Goal: Transaction & Acquisition: Purchase product/service

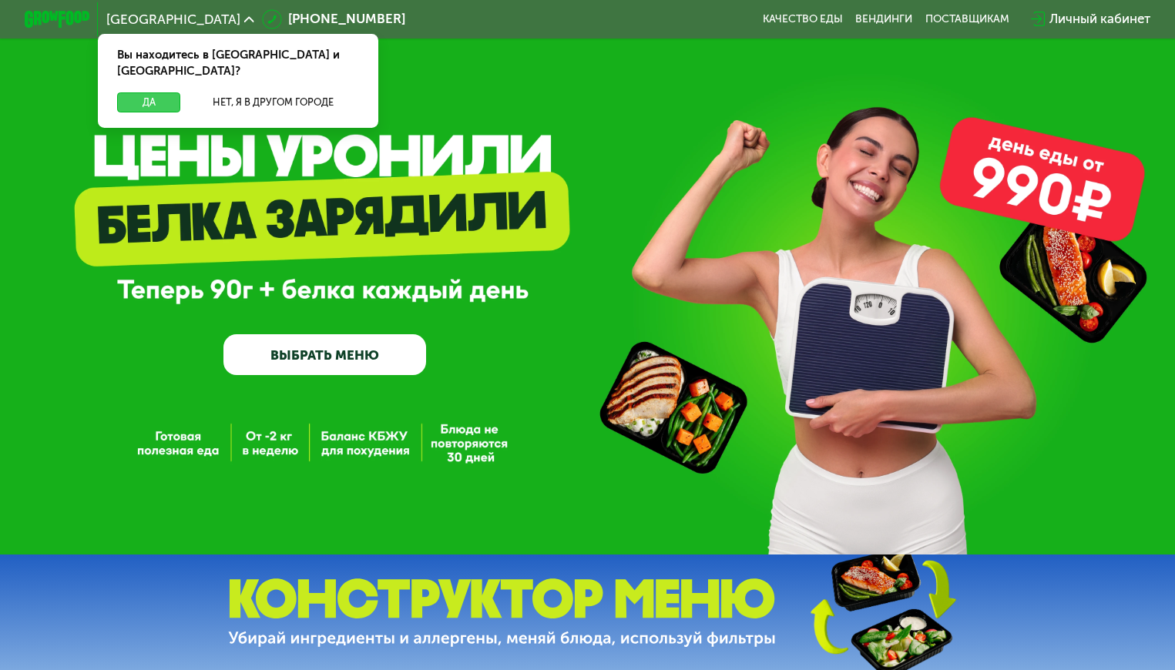
click at [154, 92] on button "Да" at bounding box center [148, 101] width 63 height 19
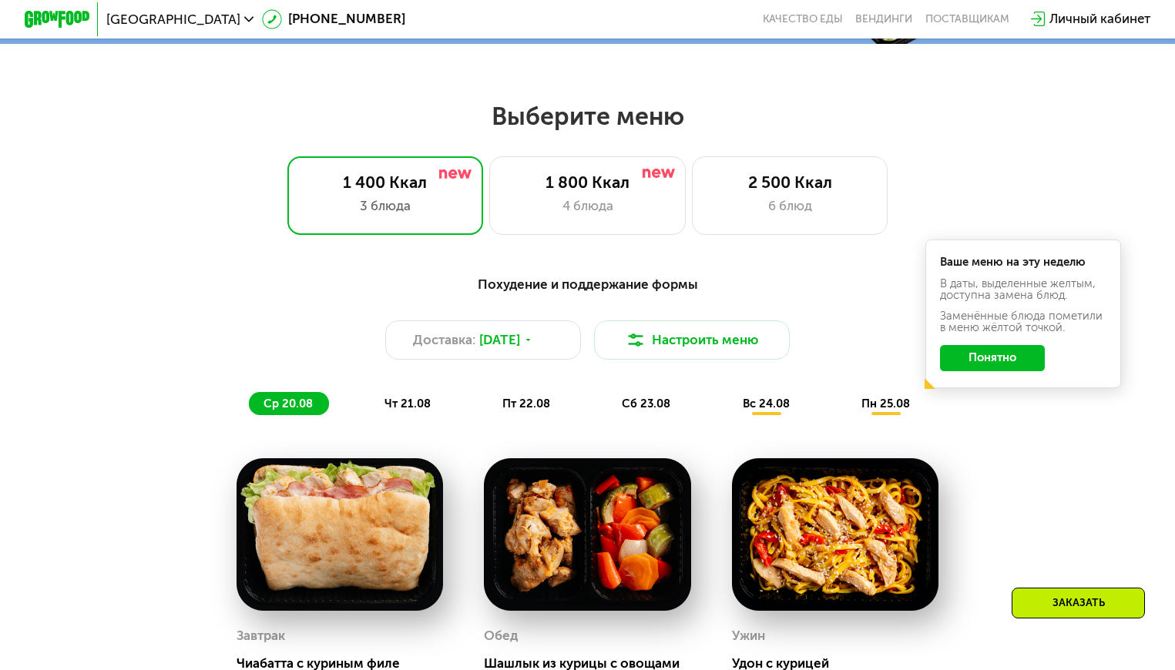
scroll to position [616, 0]
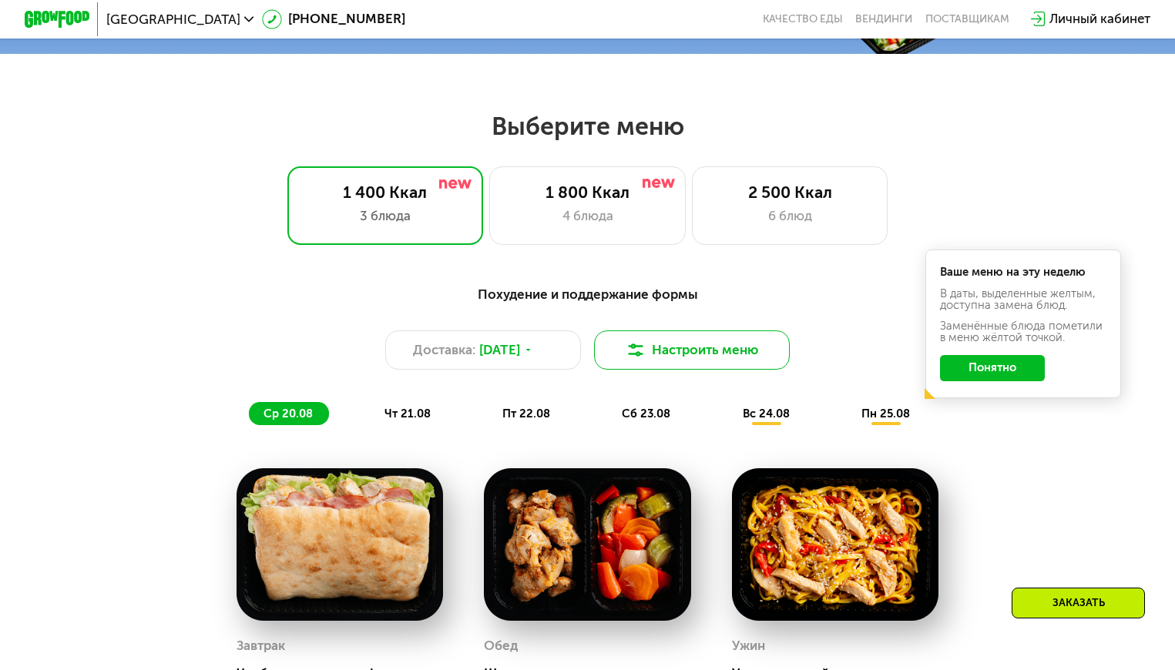
click at [646, 357] on button "Настроить меню" at bounding box center [692, 349] width 196 height 39
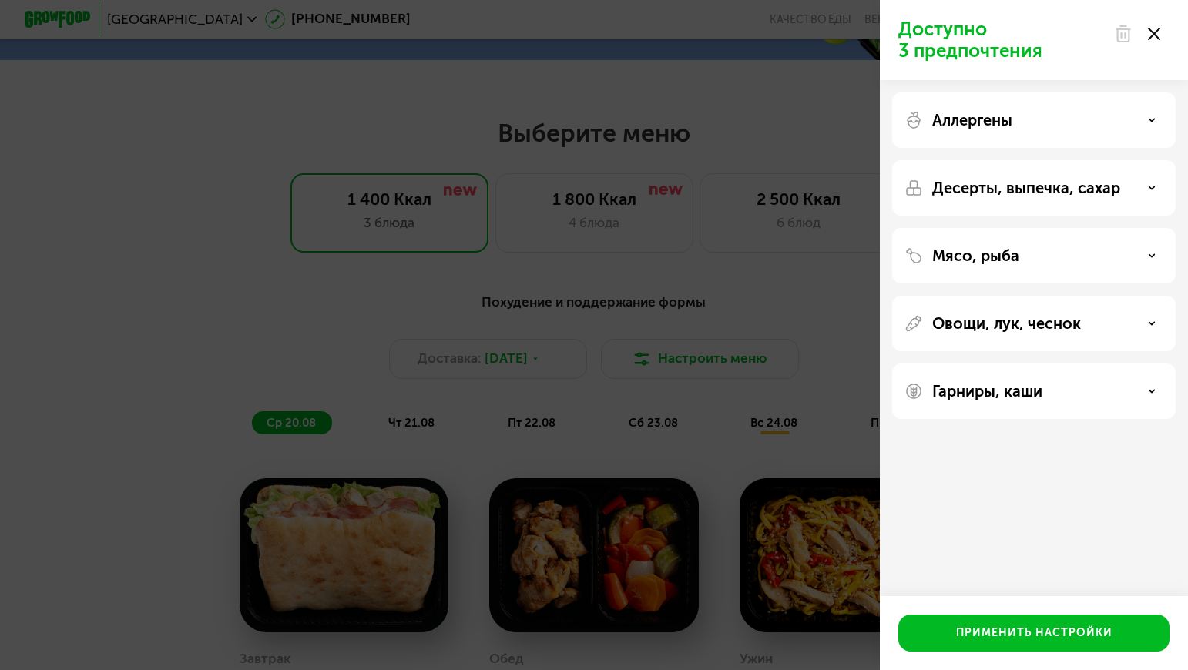
click at [987, 323] on p "Овощи, лук, чеснок" at bounding box center [1006, 323] width 149 height 18
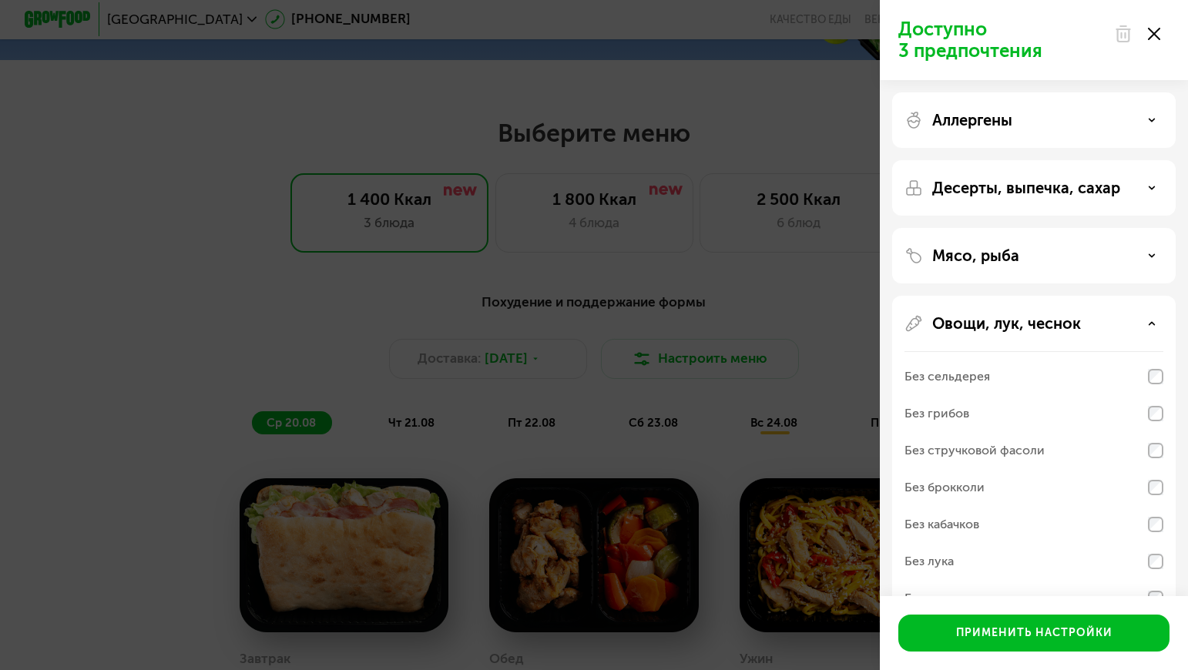
click at [987, 323] on p "Овощи, лук, чеснок" at bounding box center [1006, 323] width 149 height 18
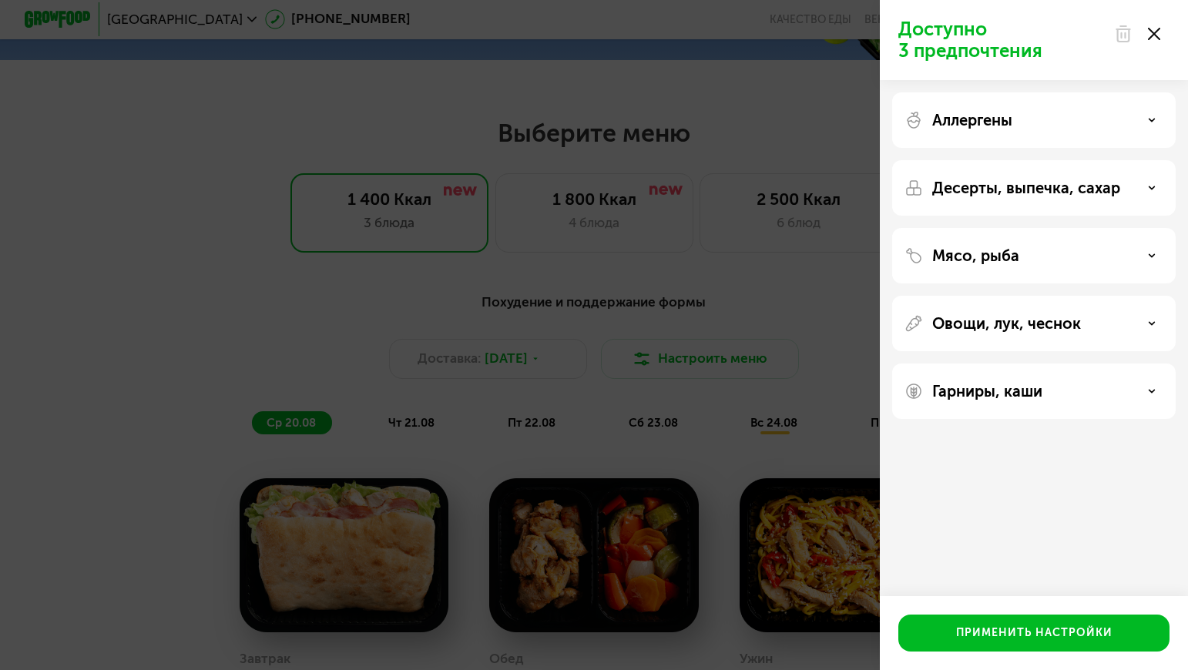
click at [1151, 37] on use at bounding box center [1154, 34] width 12 height 12
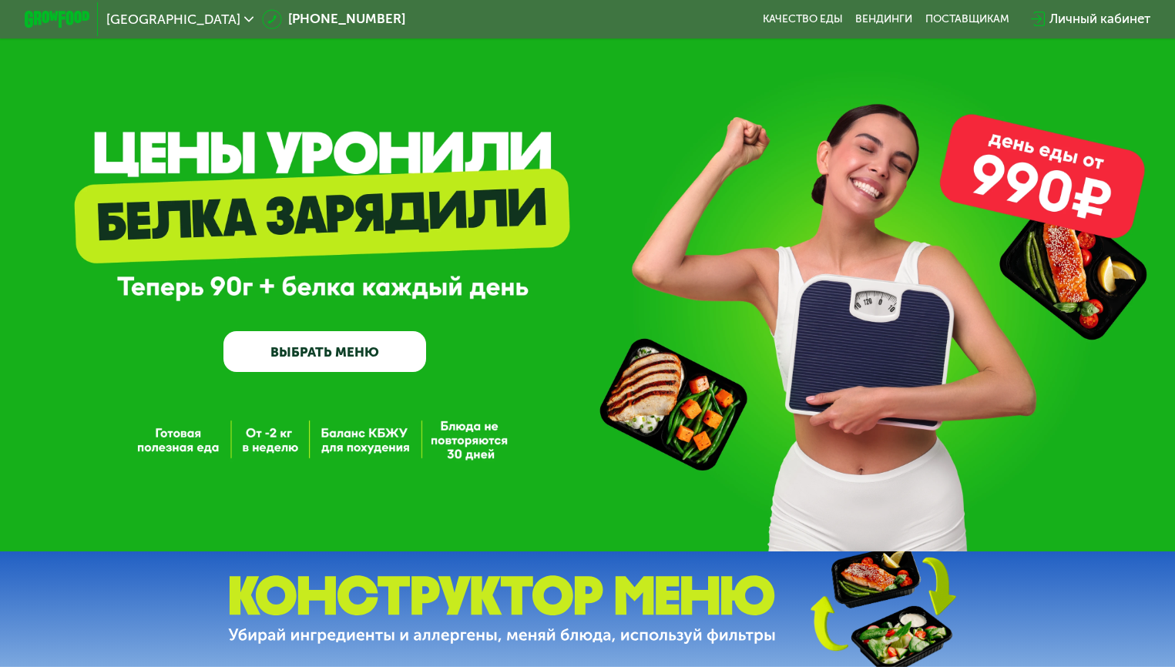
scroll to position [0, 0]
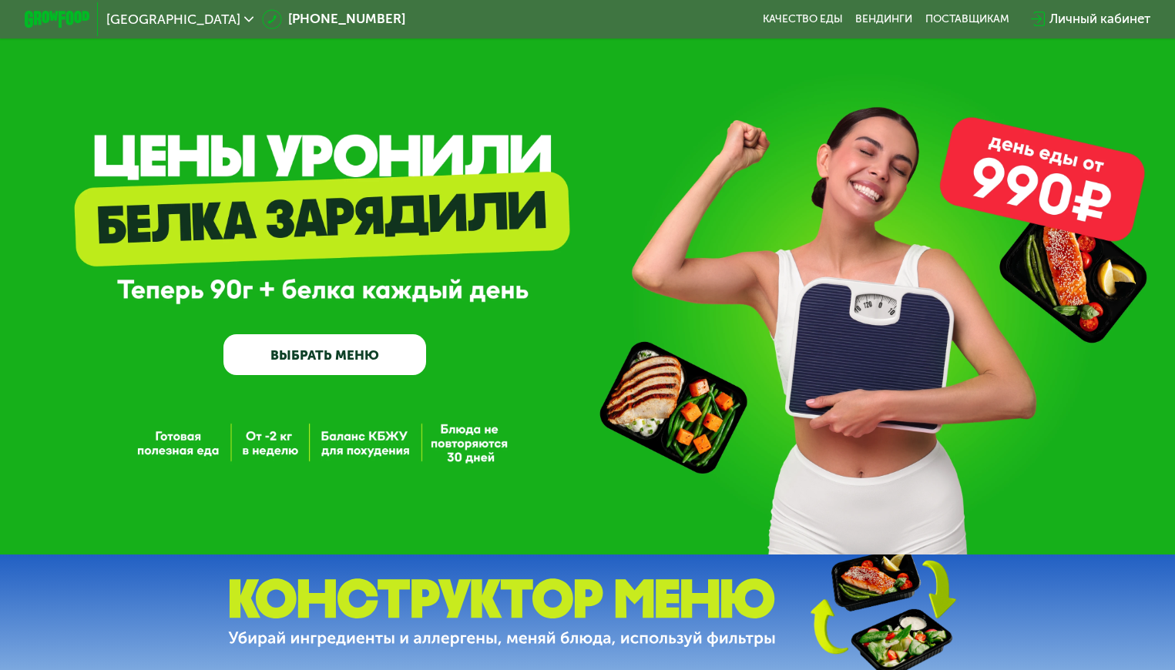
click at [326, 370] on link "ВЫБРАТЬ МЕНЮ" at bounding box center [324, 354] width 203 height 41
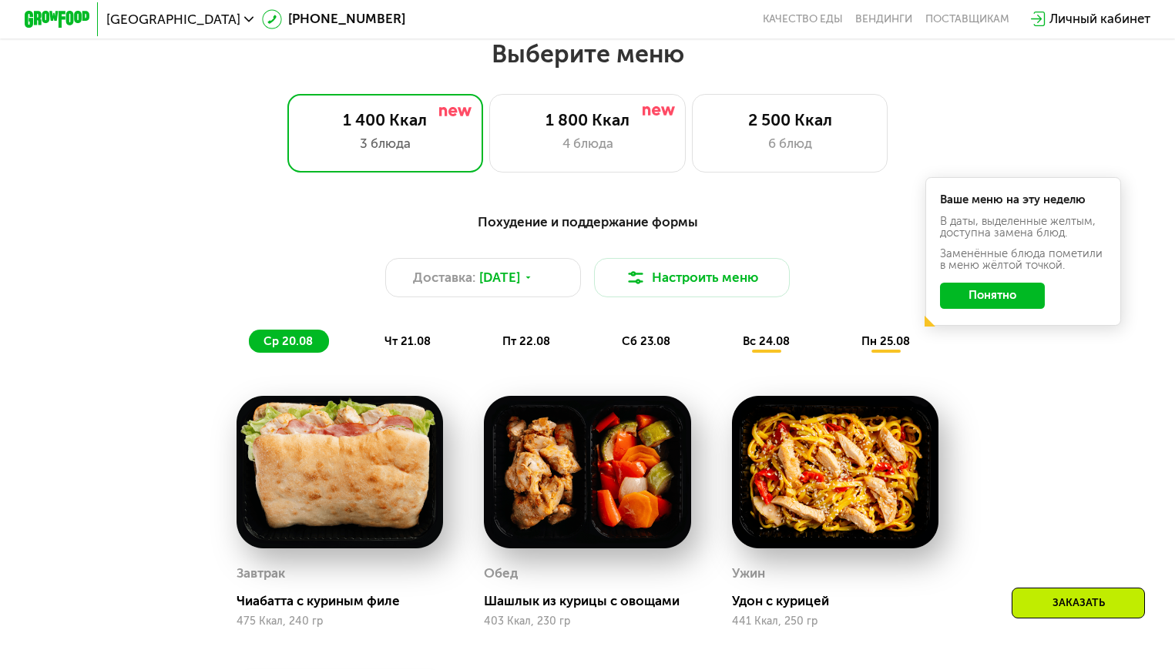
scroll to position [695, 0]
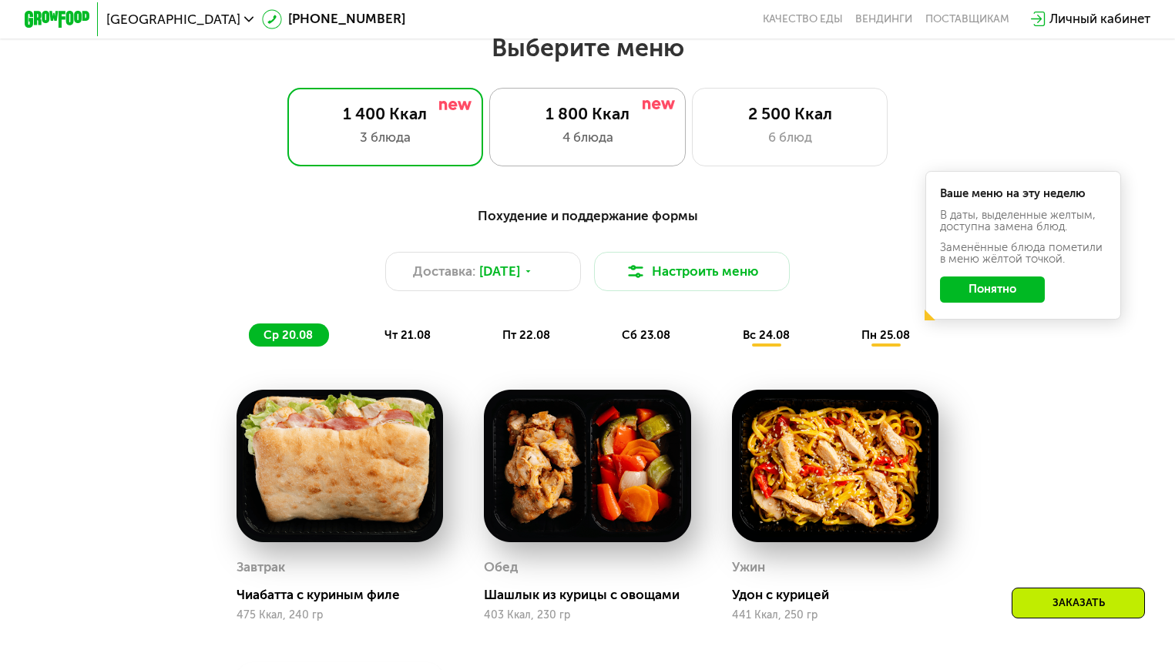
click at [692, 109] on div "1 800 Ккал 4 блюда" at bounding box center [790, 127] width 196 height 79
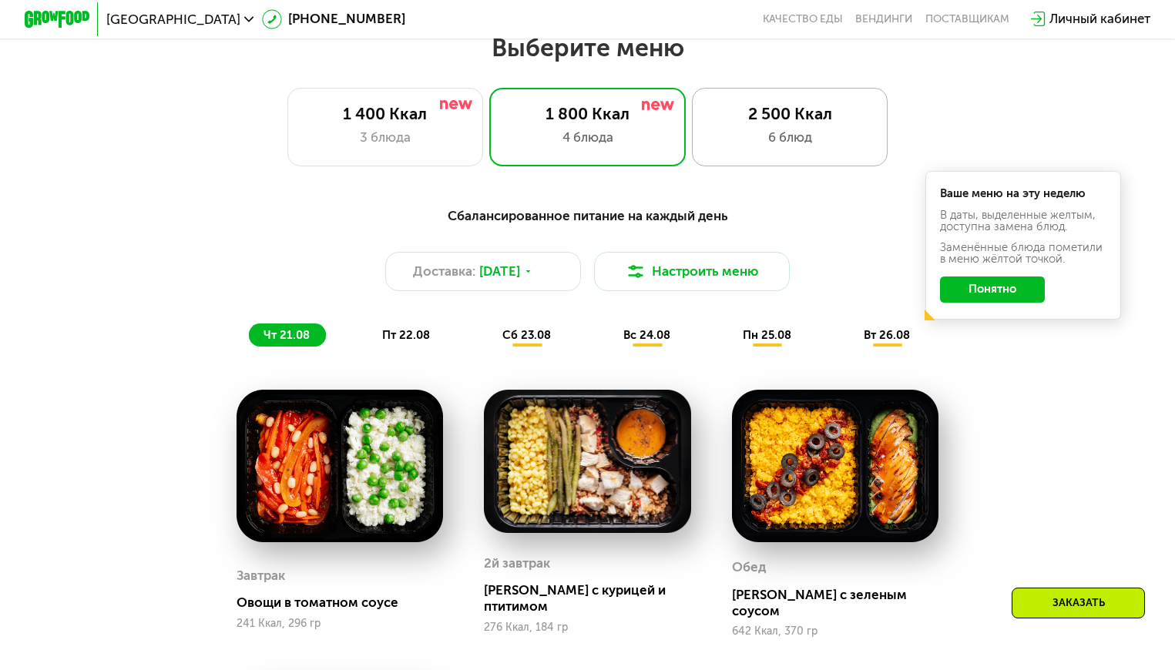
click at [743, 156] on div "2 500 Ккал 6 блюд" at bounding box center [790, 127] width 196 height 79
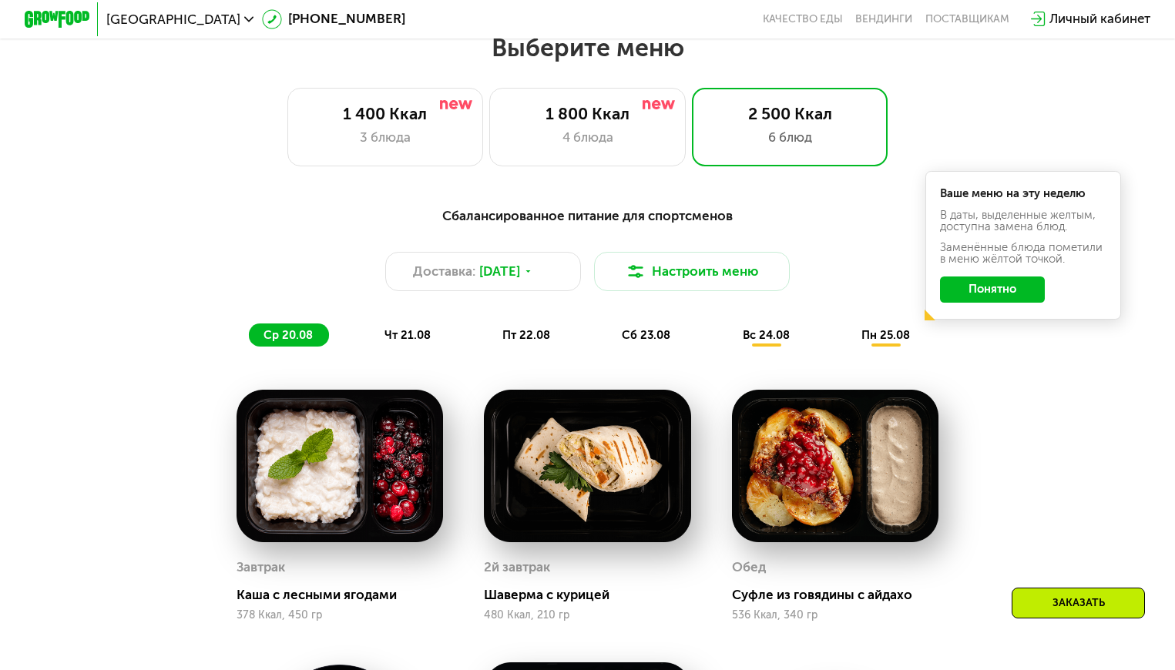
click at [994, 303] on button "Понятно" at bounding box center [992, 290] width 105 height 26
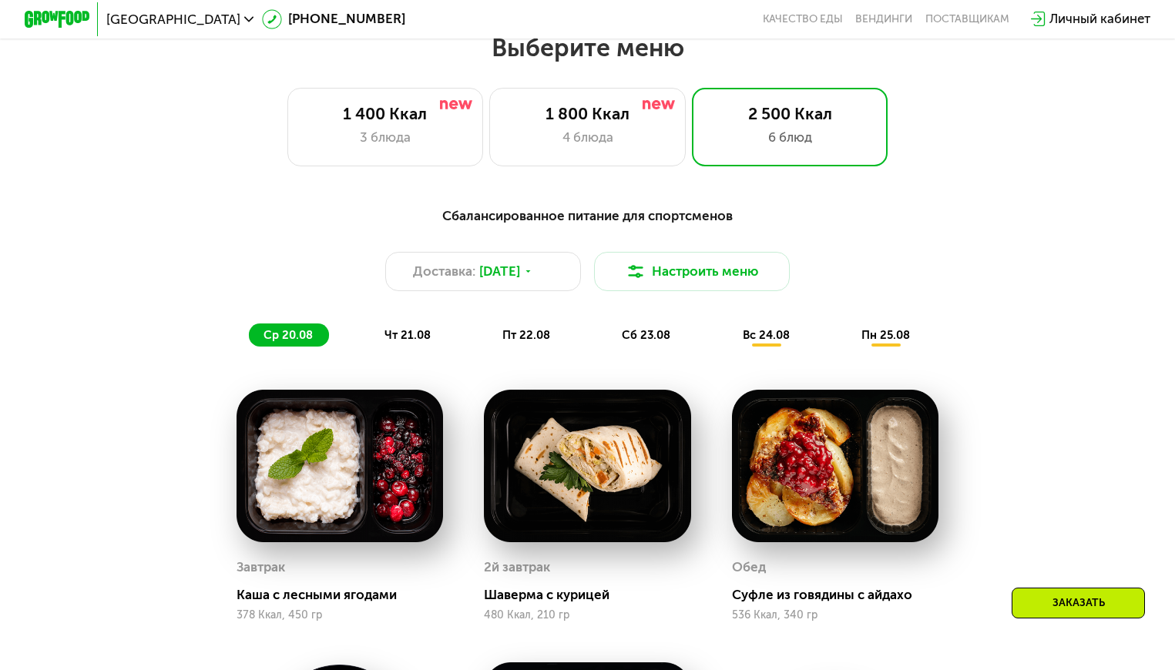
click at [761, 340] on span "вс 24.08" at bounding box center [765, 335] width 47 height 14
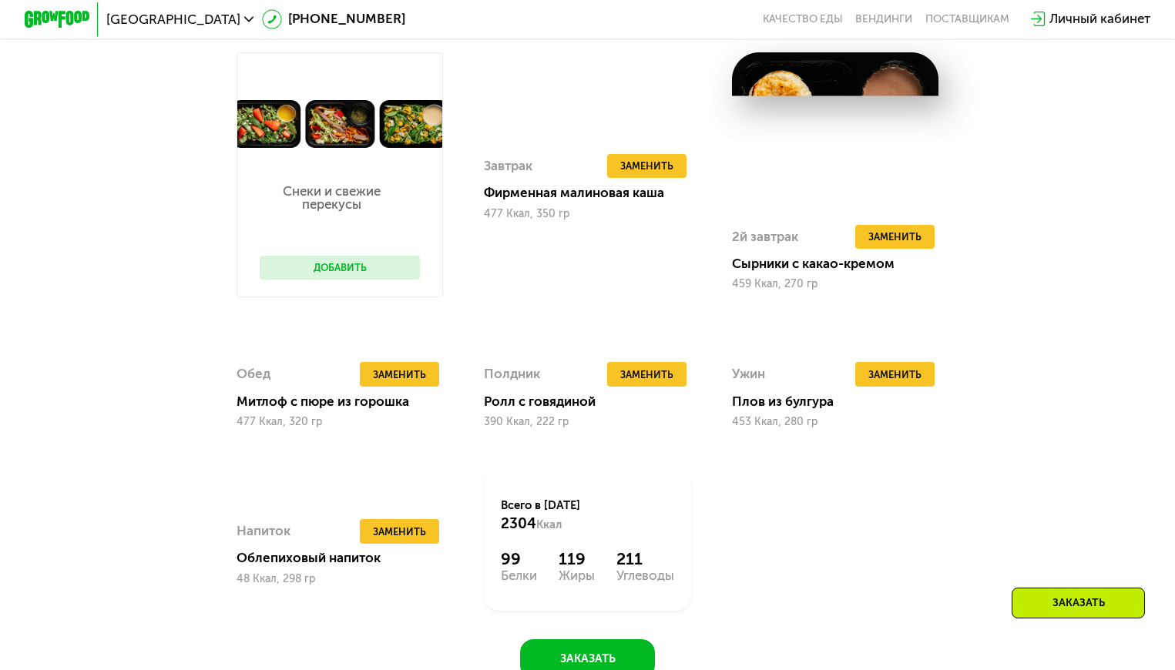
scroll to position [1003, 0]
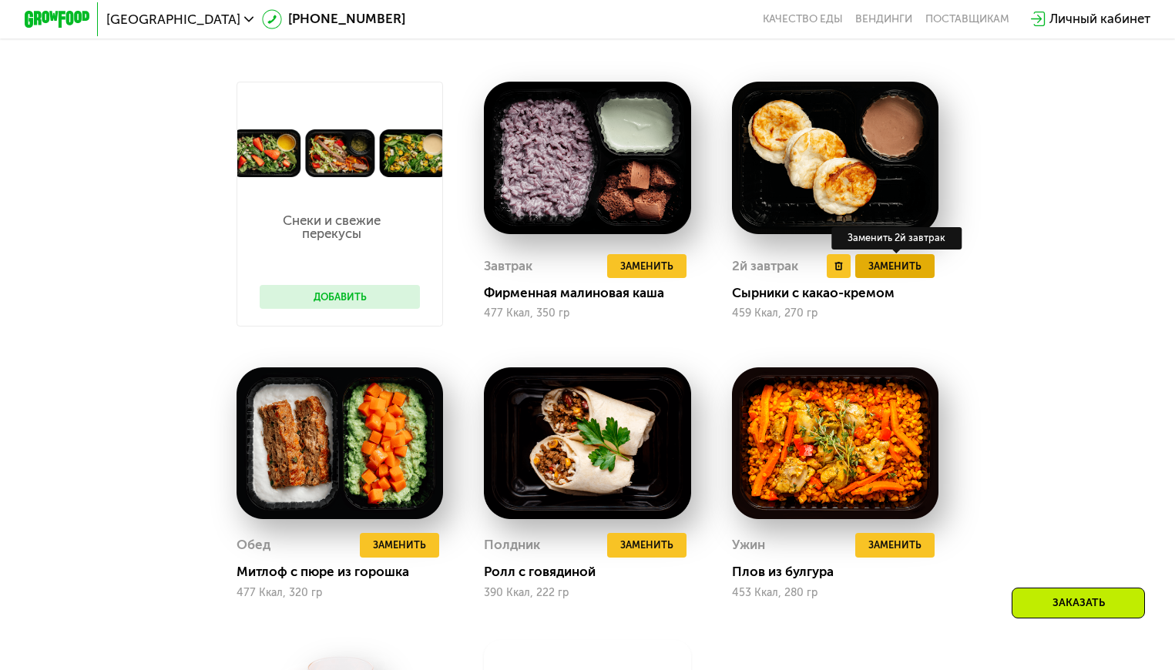
click at [927, 270] on button "Заменить" at bounding box center [894, 266] width 79 height 25
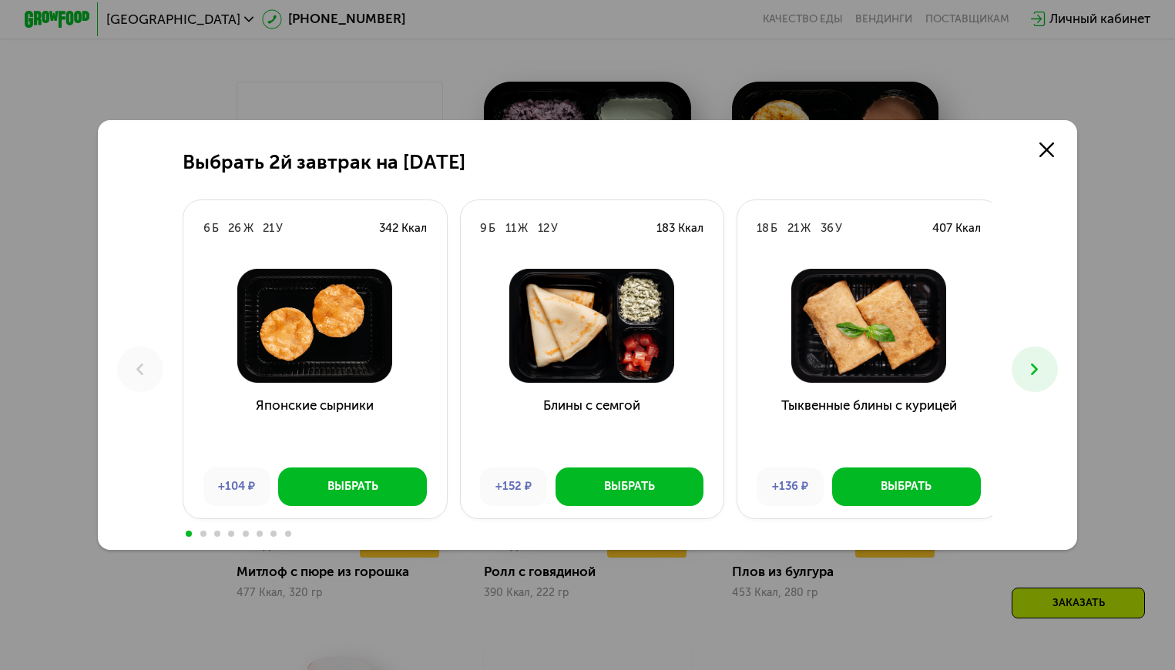
click at [1032, 369] on icon at bounding box center [1033, 369] width 19 height 19
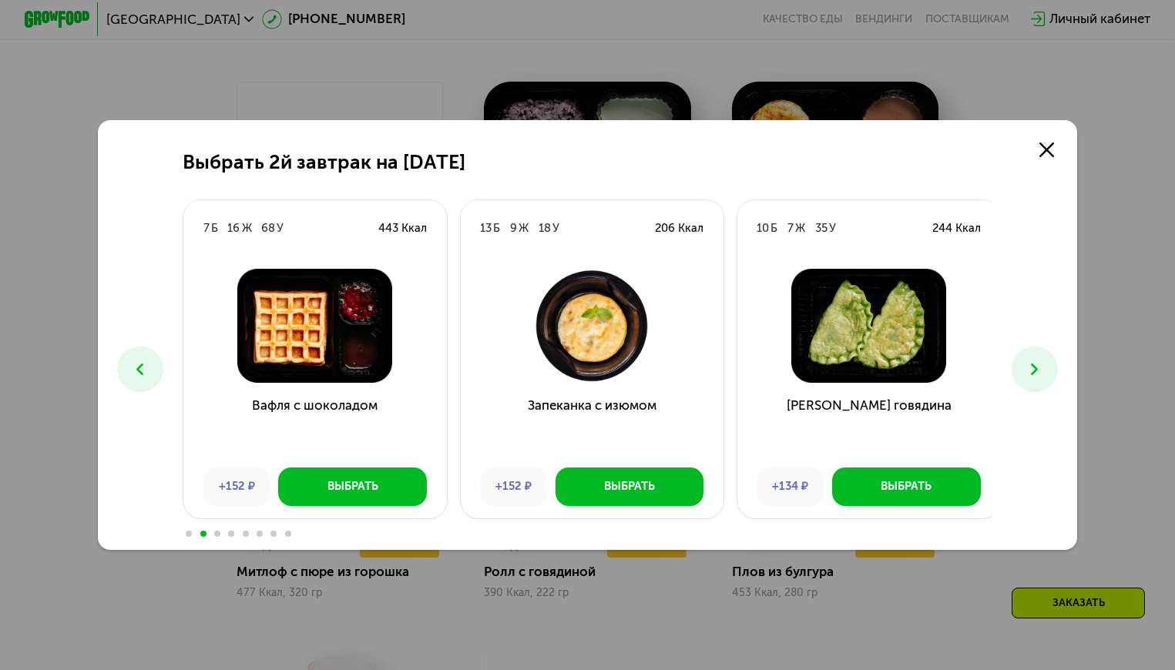
click at [1032, 369] on icon at bounding box center [1033, 369] width 19 height 19
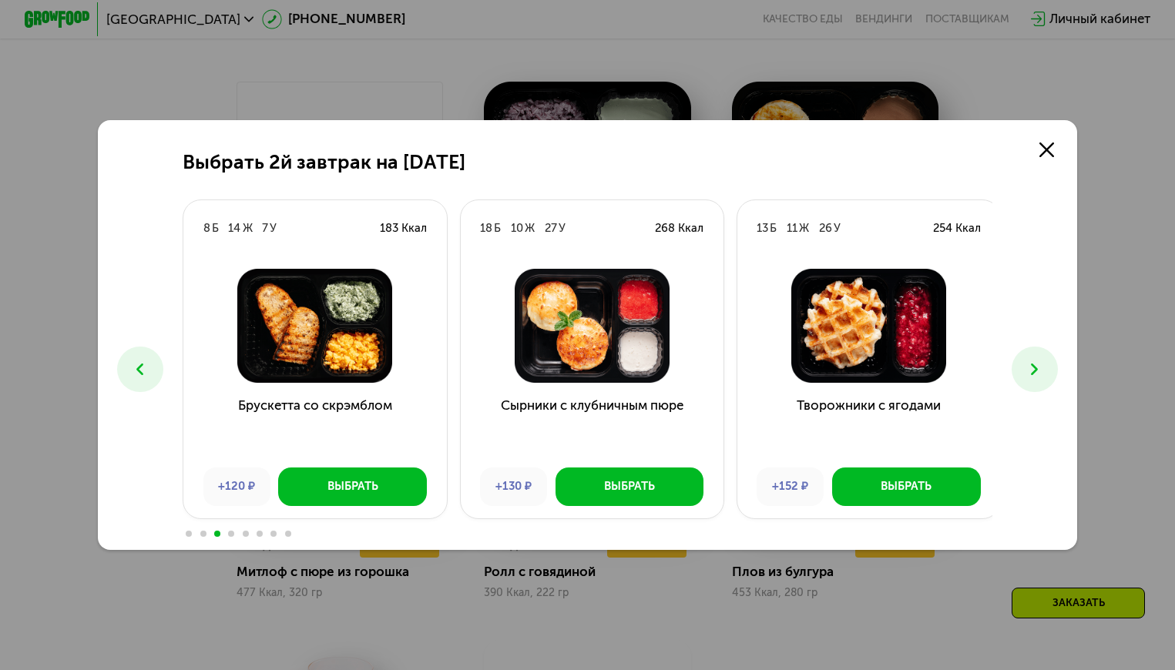
click at [1032, 369] on icon at bounding box center [1033, 369] width 19 height 19
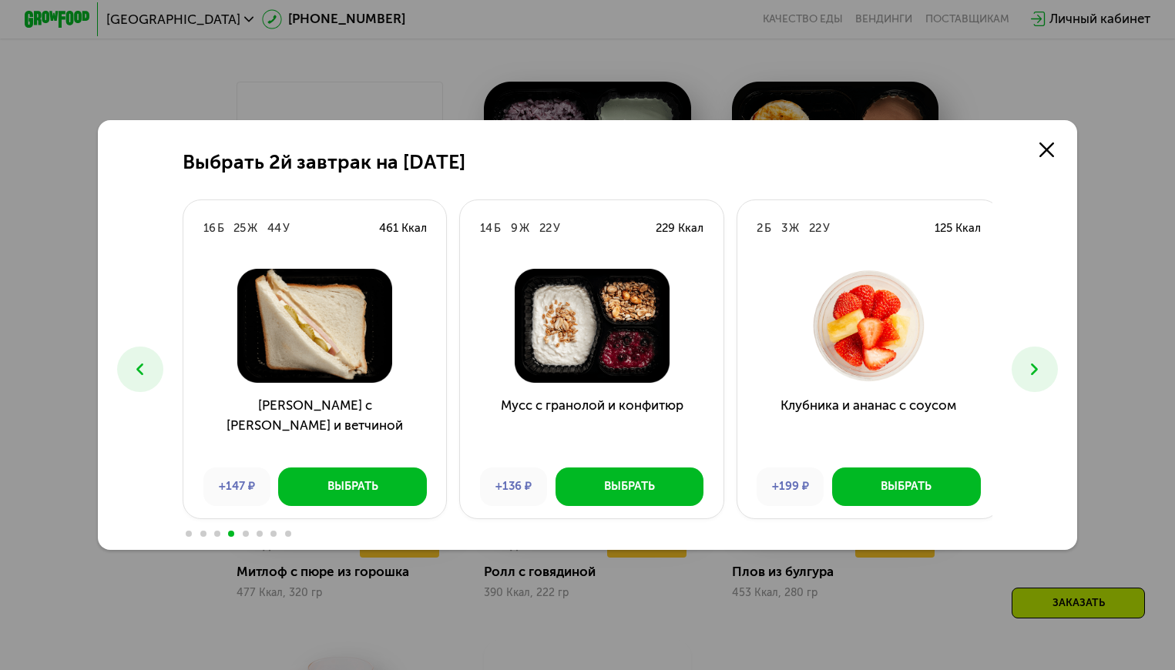
click at [1032, 369] on icon at bounding box center [1033, 369] width 19 height 19
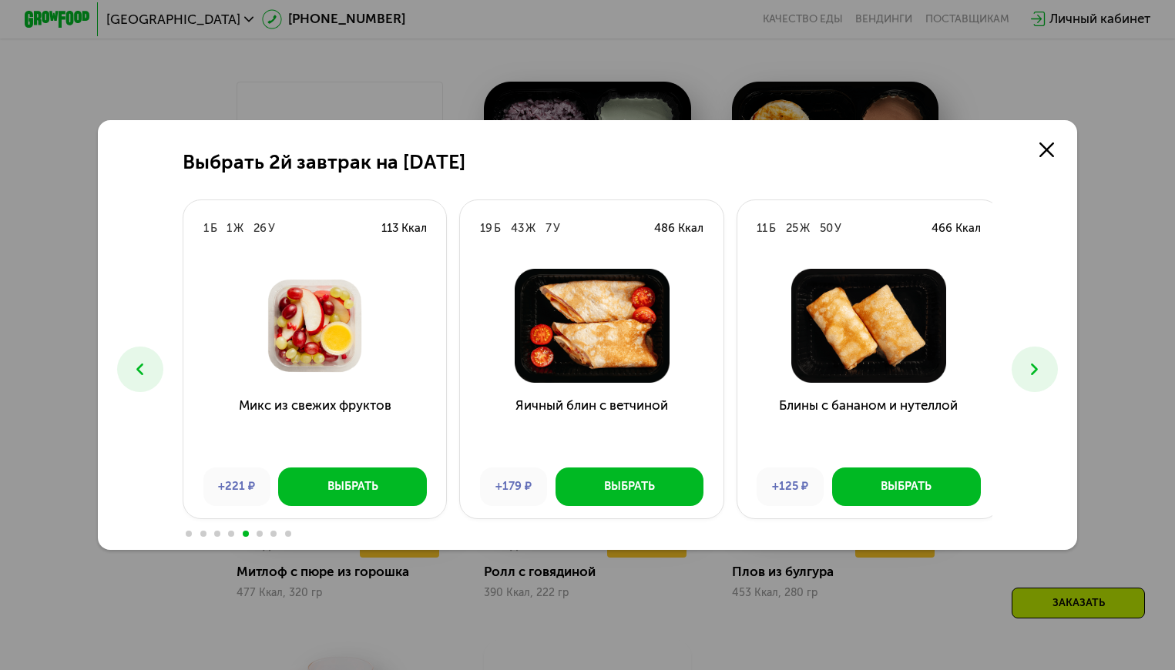
click at [1032, 369] on icon at bounding box center [1033, 369] width 19 height 19
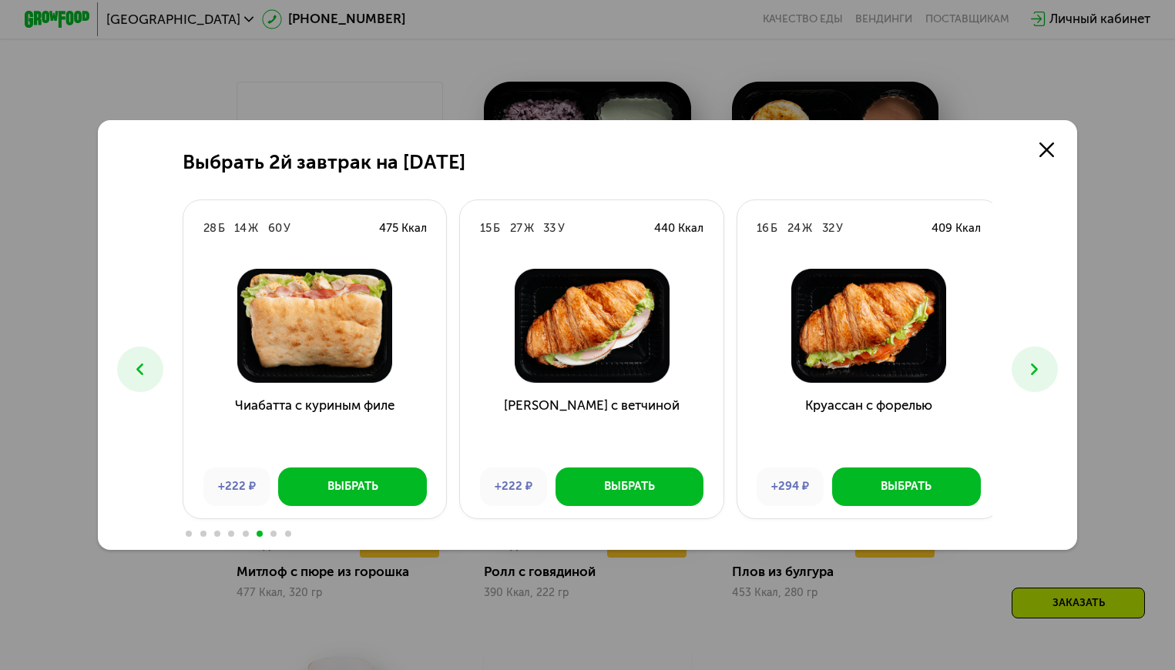
click at [1032, 369] on icon at bounding box center [1033, 369] width 19 height 19
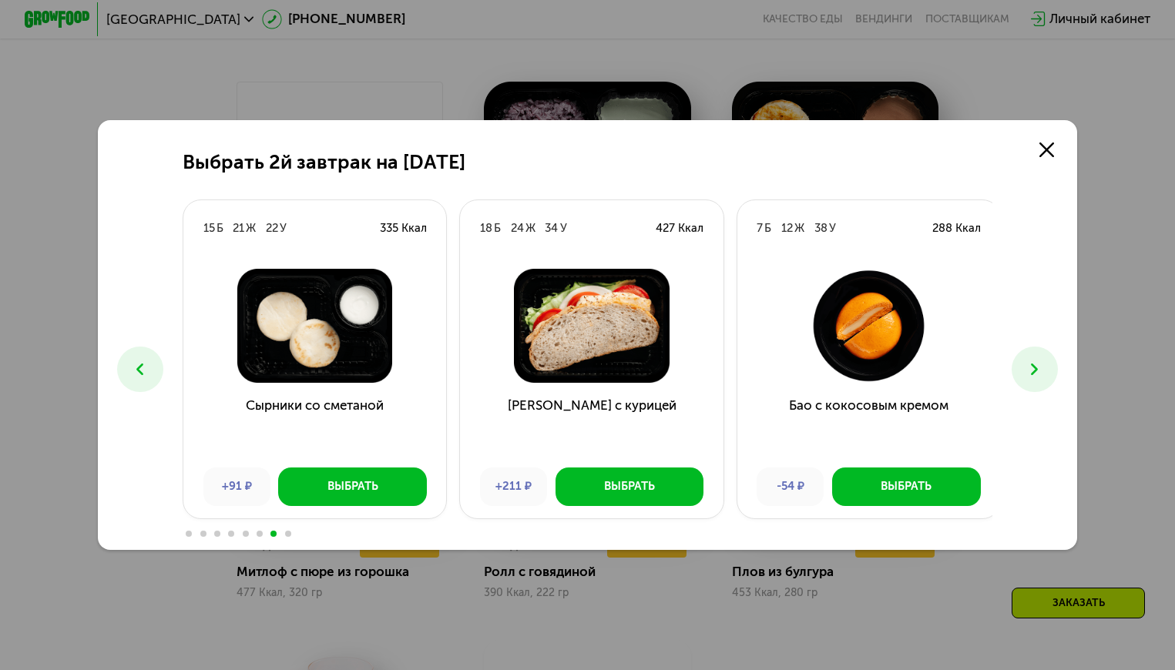
click at [1032, 369] on icon at bounding box center [1033, 369] width 19 height 19
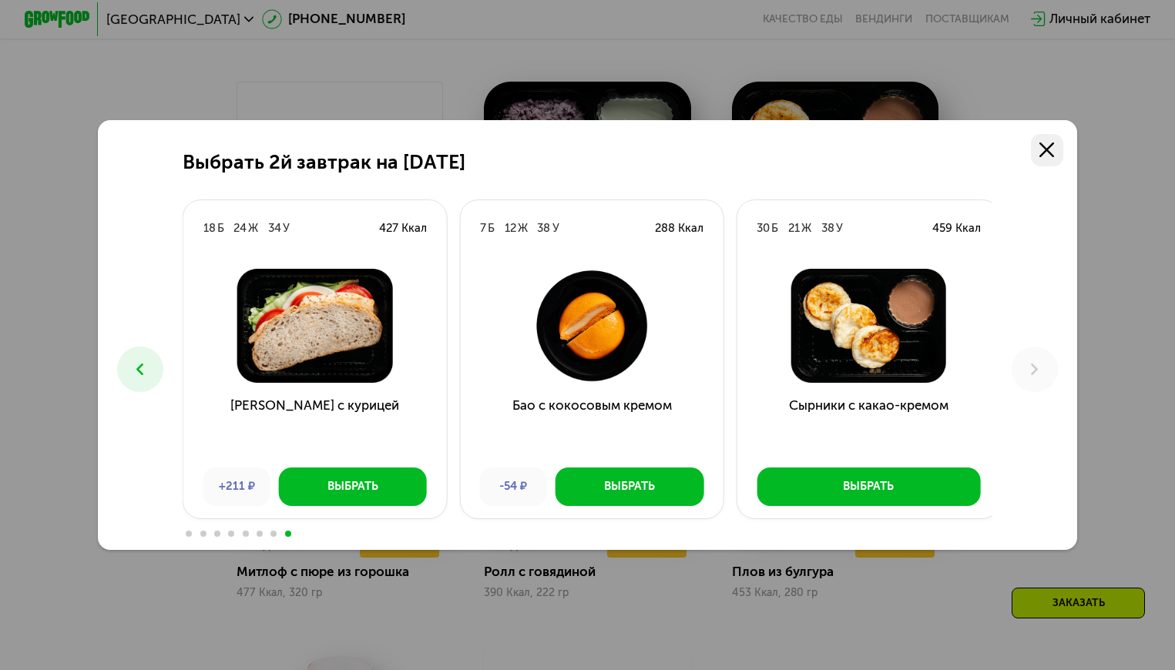
click at [1048, 155] on icon at bounding box center [1046, 149] width 15 height 15
